Goal: Information Seeking & Learning: Learn about a topic

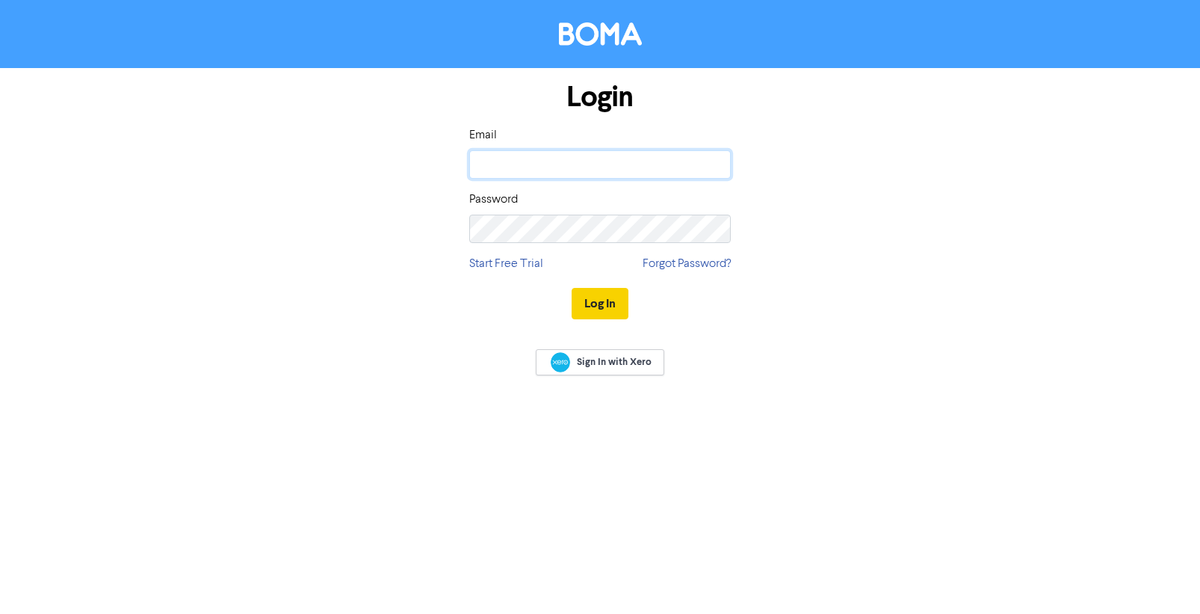
type input "[PERSON_NAME][EMAIL_ADDRESS][DOMAIN_NAME]"
click at [599, 306] on button "Log In" at bounding box center [600, 303] width 57 height 31
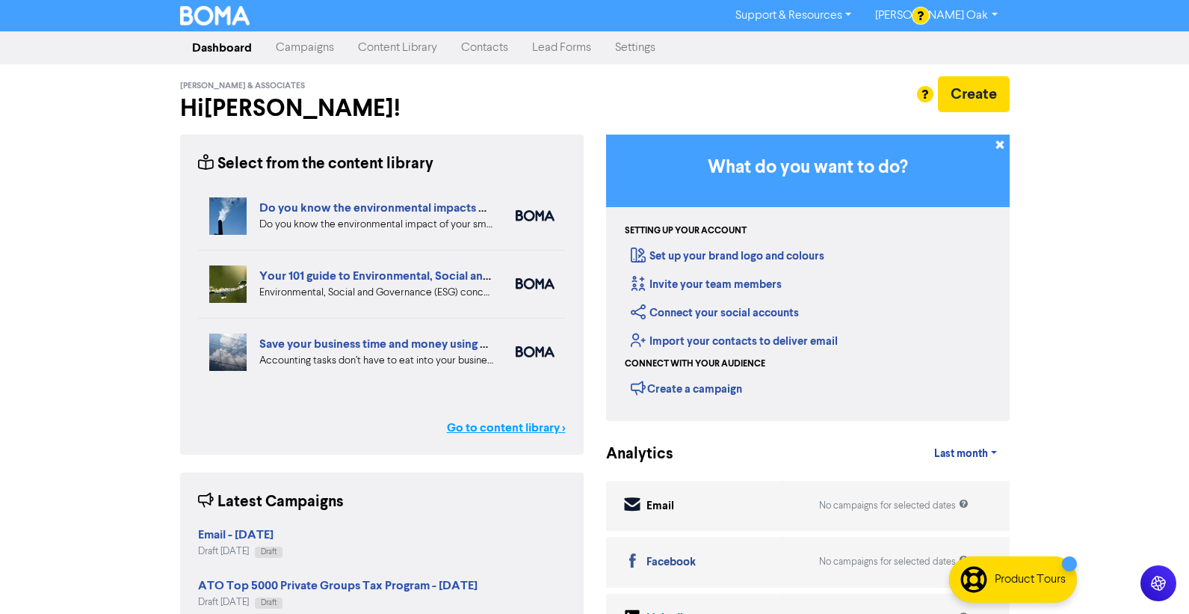
click at [499, 429] on link "Go to content library >" at bounding box center [506, 428] width 119 height 18
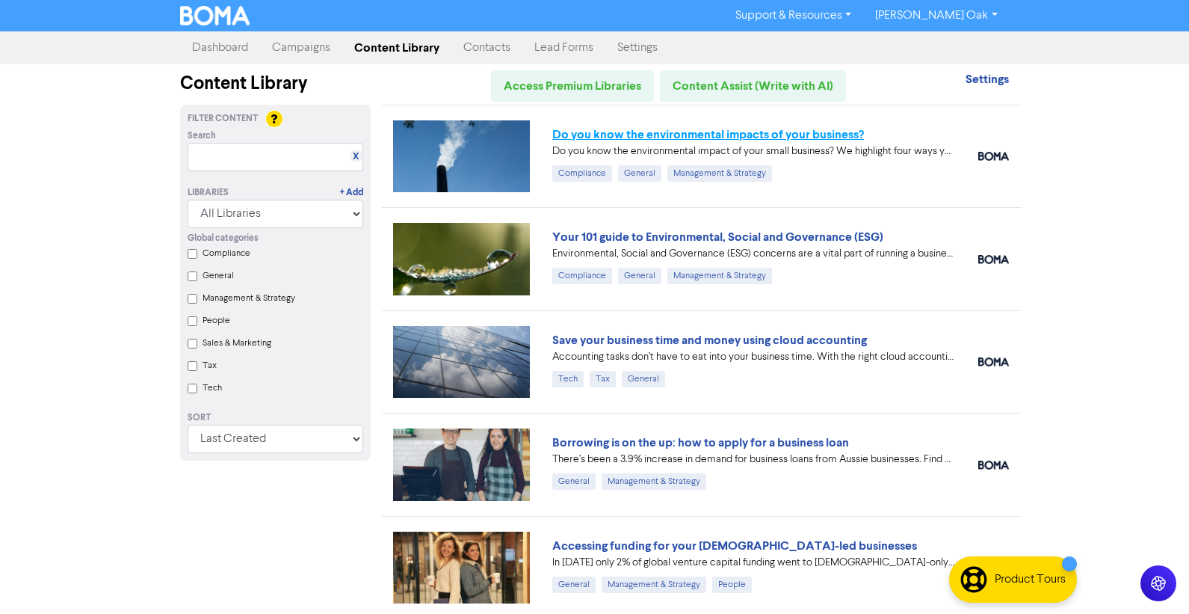
click at [689, 132] on link "Do you know the environmental impacts of your business?" at bounding box center [708, 134] width 312 height 15
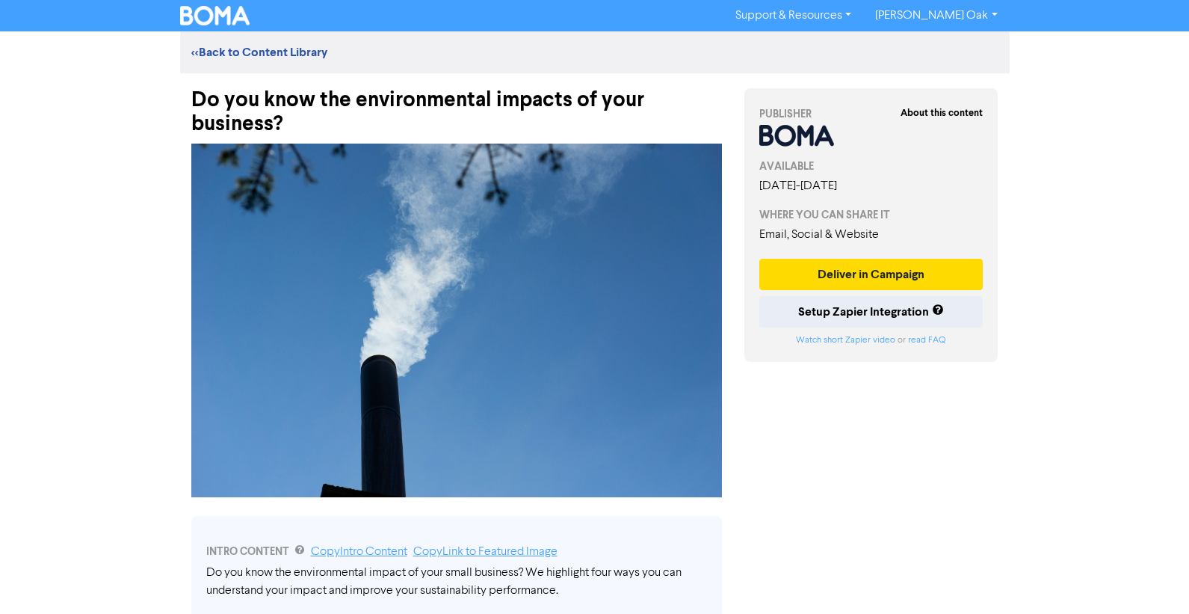
click at [309, 129] on div "Do you know the environmental impacts of your business?" at bounding box center [456, 104] width 531 height 63
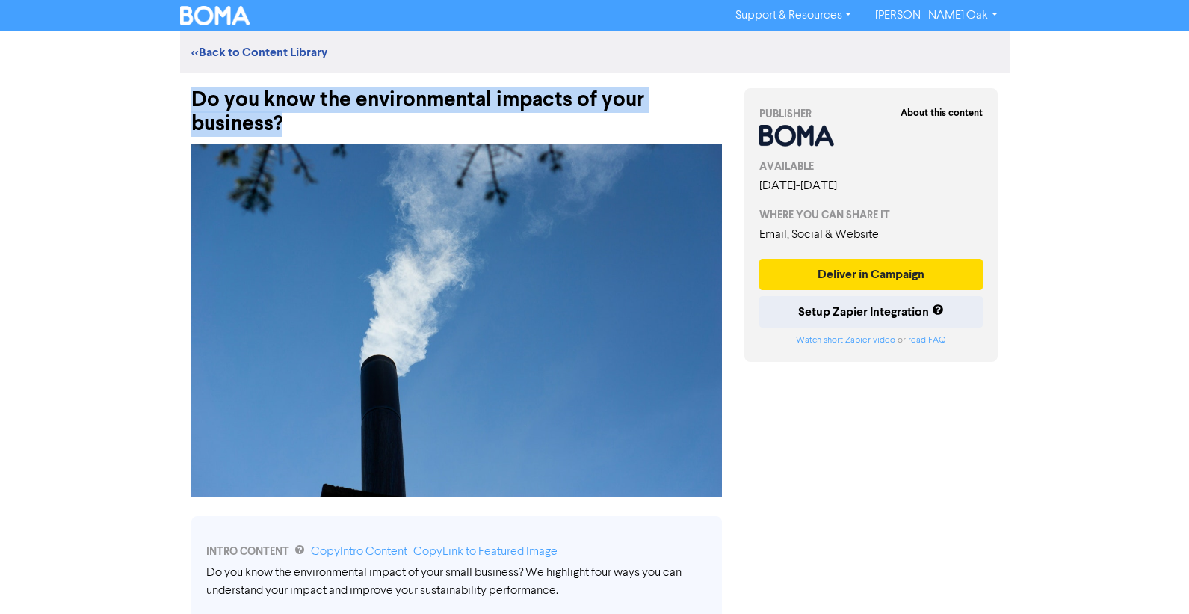
drag, startPoint x: 350, startPoint y: 132, endPoint x: 148, endPoint y: 102, distance: 204.0
click at [148, 102] on div "Support & Resources Video Tutorials FAQ & Guides Marketing Education [PERSON_NA…" at bounding box center [594, 307] width 1189 height 614
copy div "Do you know the environmental impacts of your business?"
click at [463, 315] on img at bounding box center [456, 319] width 531 height 353
